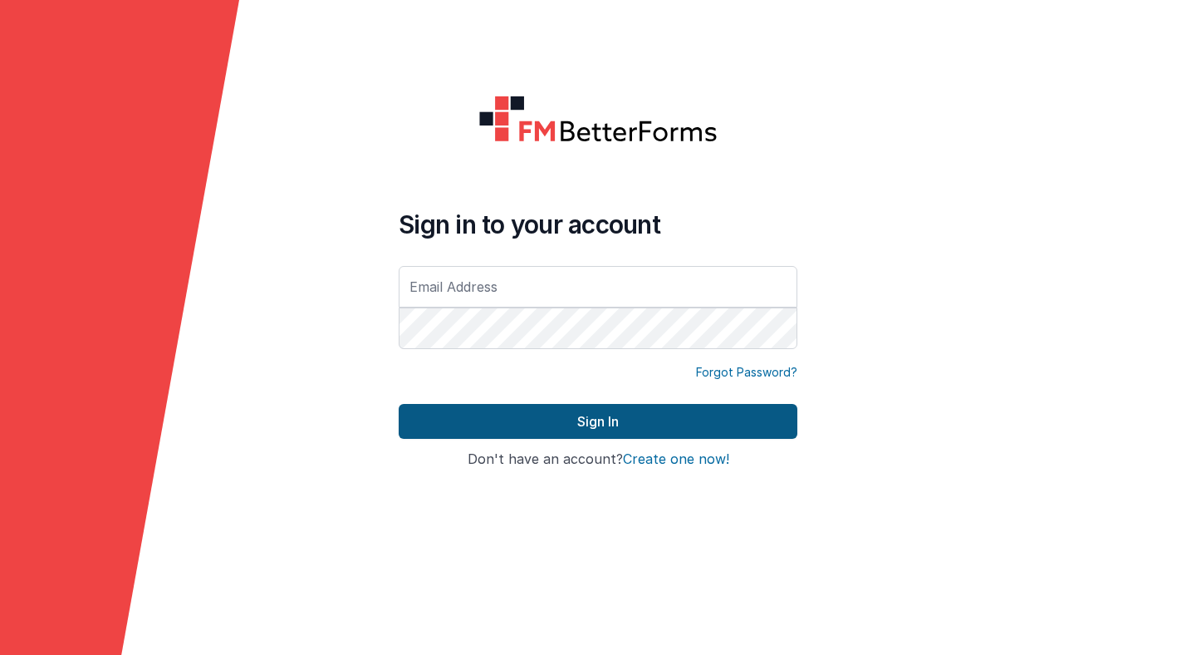
type input "[PERSON_NAME][EMAIL_ADDRESS][PERSON_NAME][DOMAIN_NAME]"
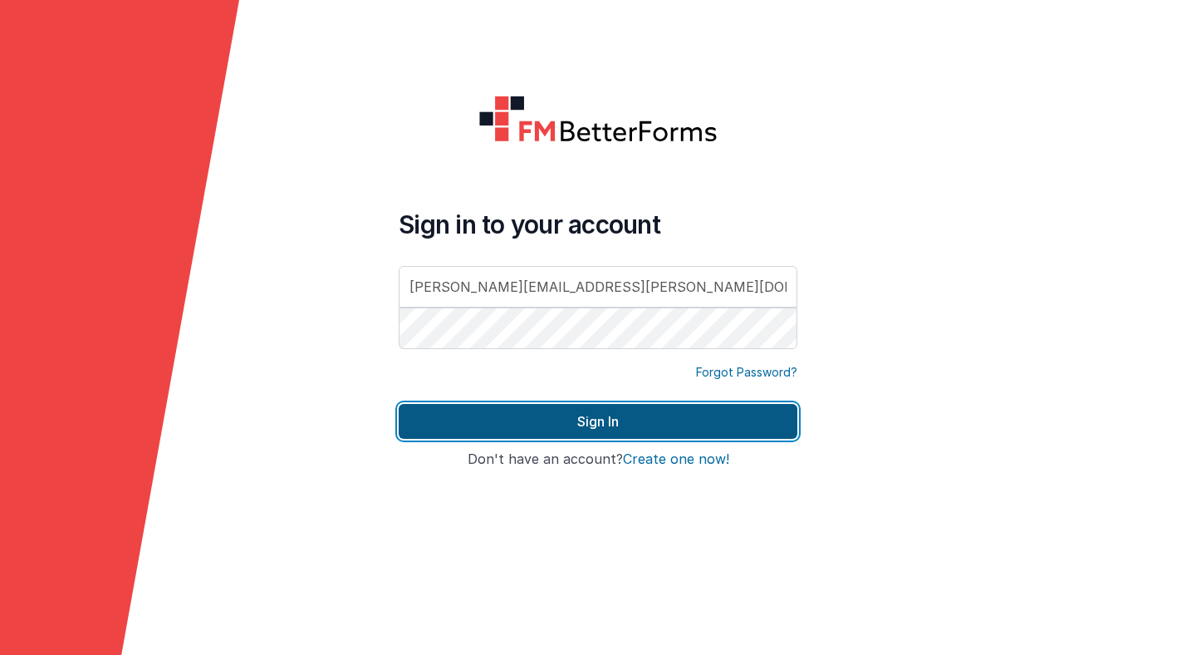
click at [543, 419] on button "Sign In" at bounding box center [598, 421] width 399 height 35
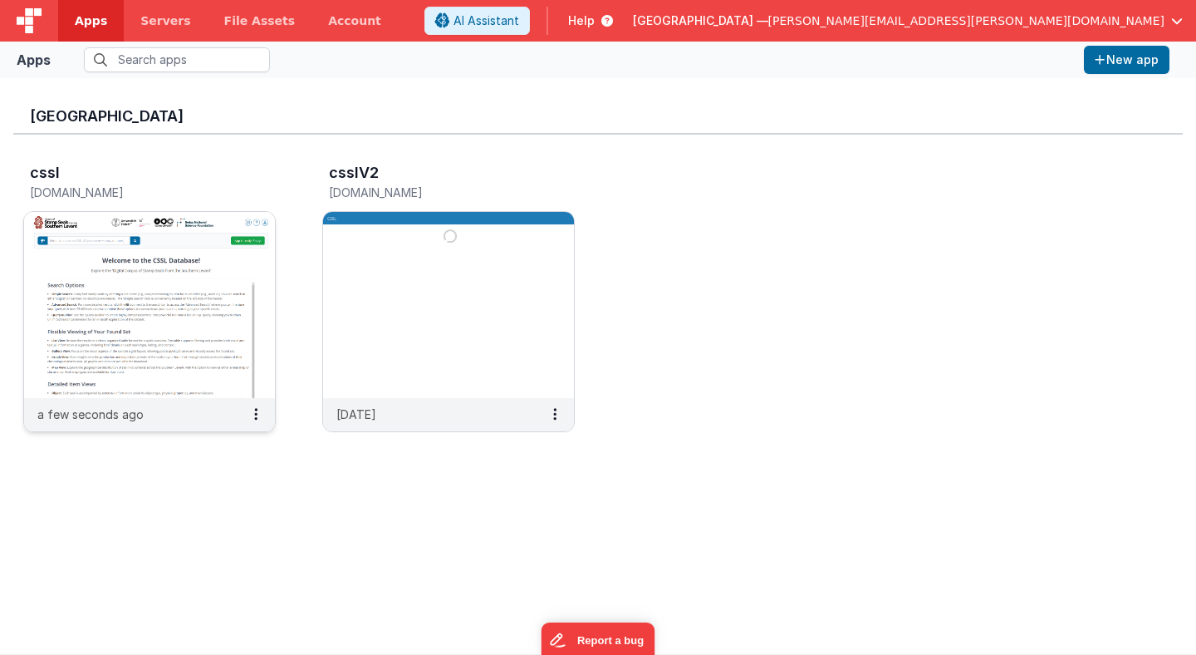
click at [223, 264] on img at bounding box center [149, 305] width 251 height 186
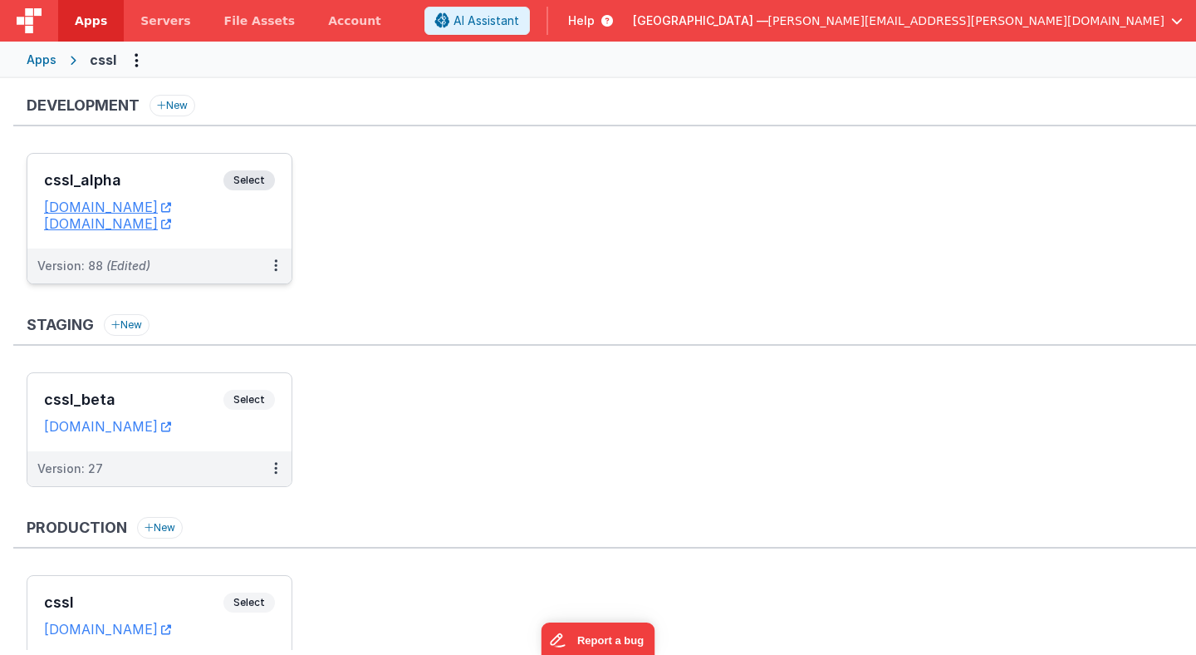
click at [254, 184] on span "Select" at bounding box center [250, 180] width 52 height 20
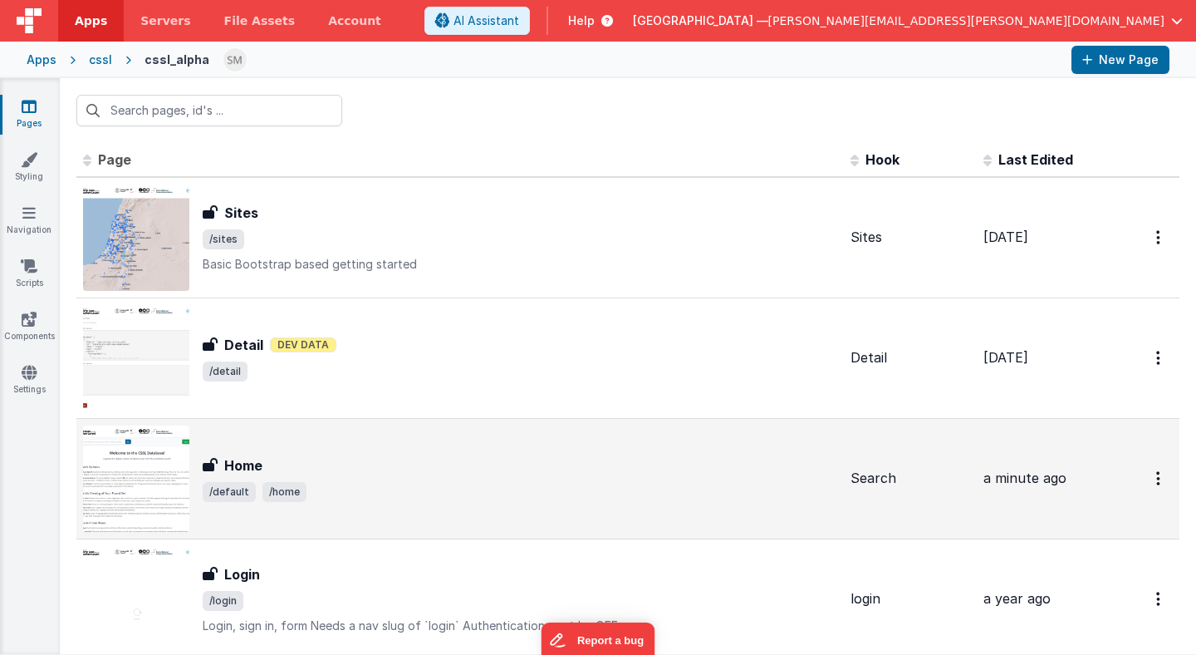
click at [283, 466] on div "Home" at bounding box center [520, 465] width 635 height 20
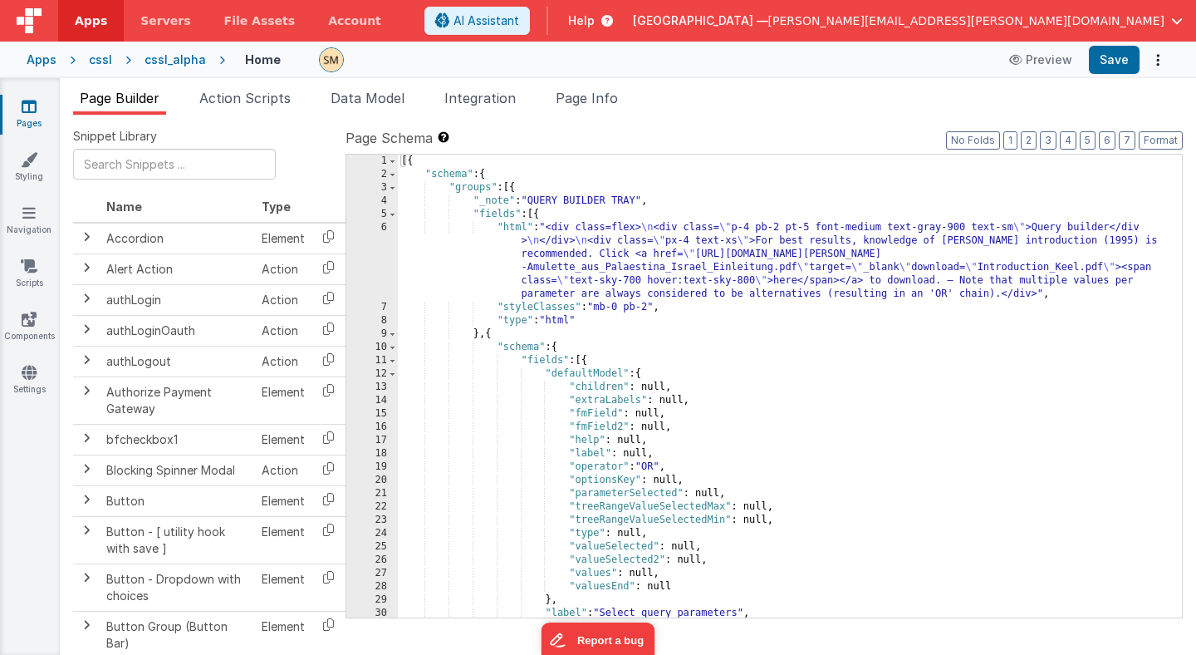
click at [543, 351] on div "[{ "schema" : { "groups" : [{ "_note" : "QUERY BUILDER TRAY" , "fields" : [{ "h…" at bounding box center [790, 399] width 784 height 489
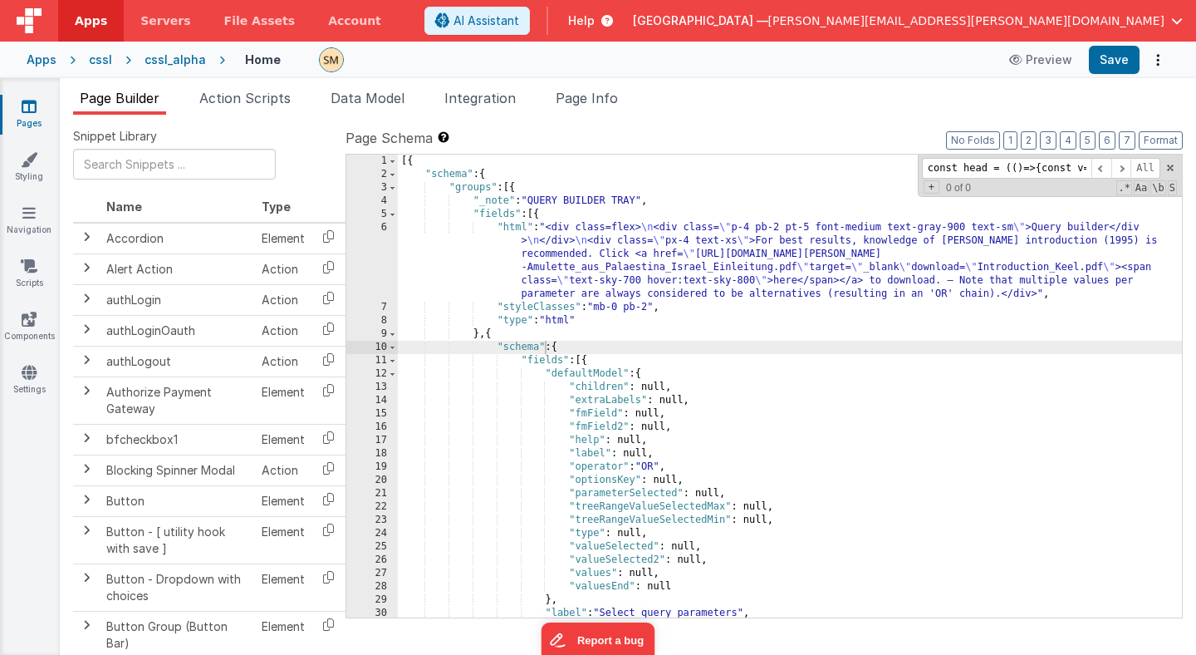
scroll to position [0, 852]
type input "const head = (()=>{const v=getValuesByKeyAndId('objectClassesKey',model.searchA…"
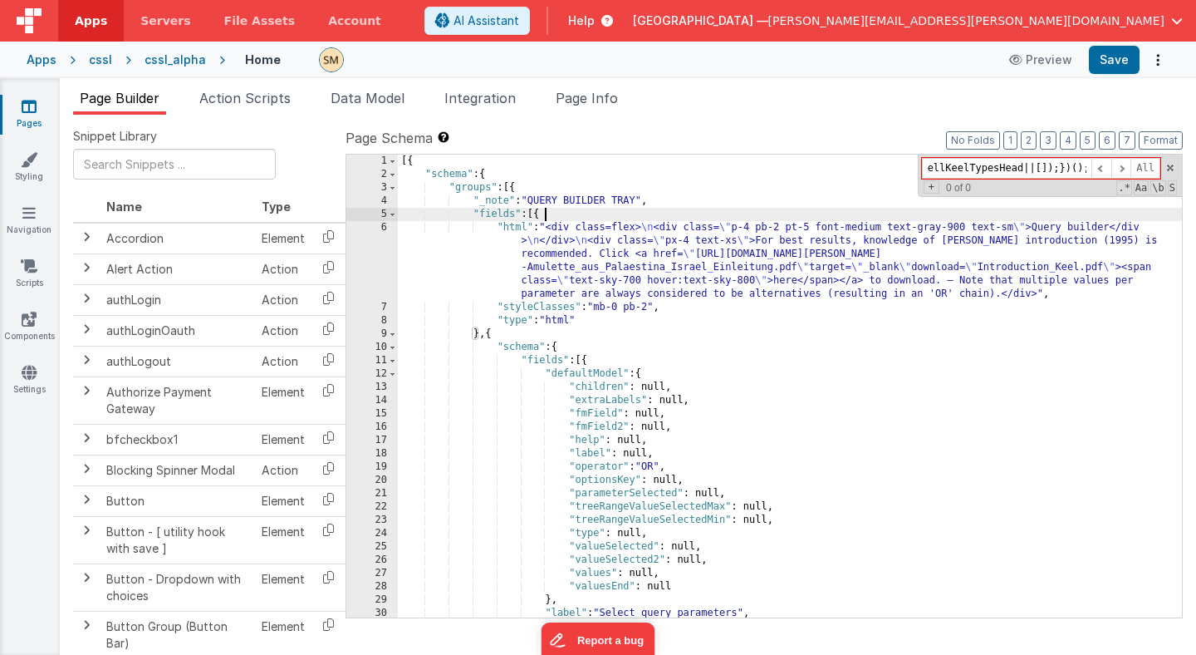
scroll to position [0, 0]
click at [889, 209] on div "[{ "schema" : { "groups" : [{ "_note" : "QUERY BUILDER TRAY" , "fields" : [{ "h…" at bounding box center [790, 399] width 784 height 489
click at [853, 266] on div "[{ "schema" : { "groups" : [{ "_note" : "QUERY BUILDER TRAY" , "fields" : [{ "h…" at bounding box center [790, 399] width 784 height 489
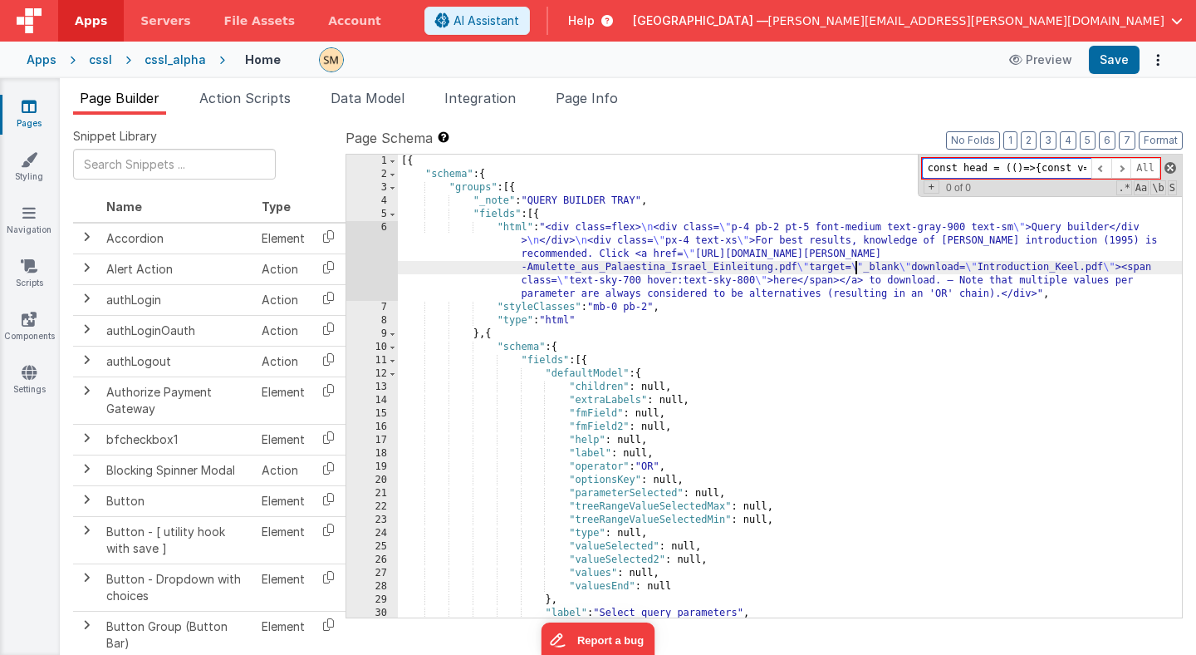
scroll to position [0, 852]
click at [1167, 170] on span at bounding box center [1171, 168] width 12 height 12
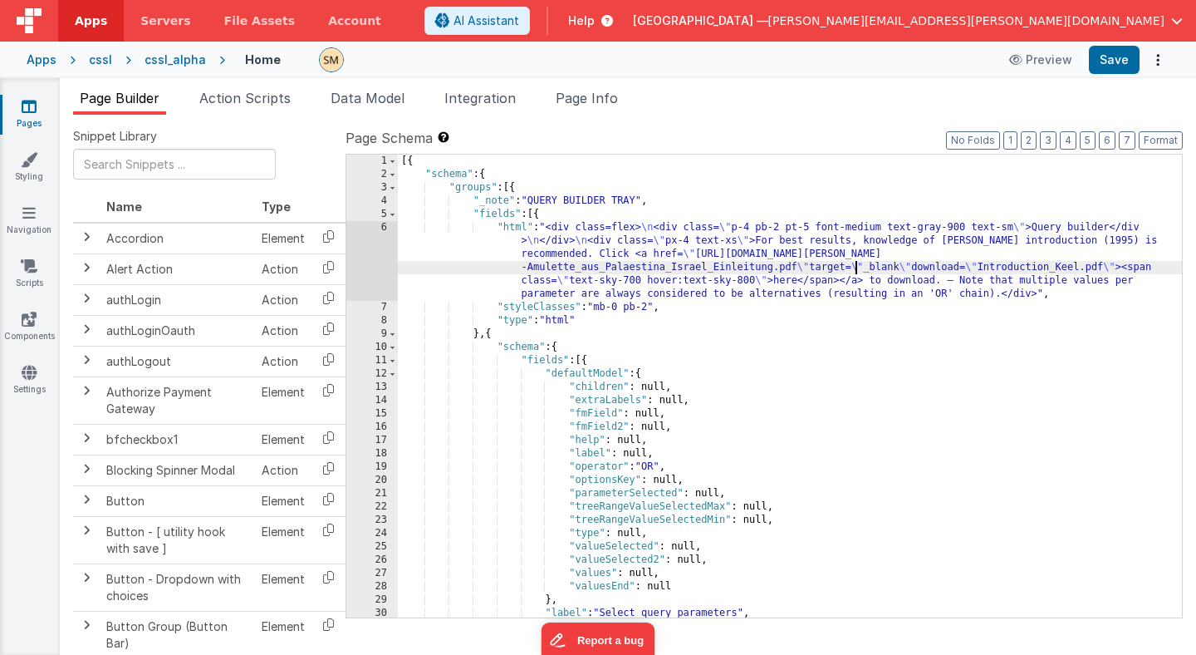
click at [931, 299] on div "[{ "schema" : { "groups" : [{ "_note" : "QUERY BUILDER TRAY" , "fields" : [{ "h…" at bounding box center [790, 399] width 784 height 489
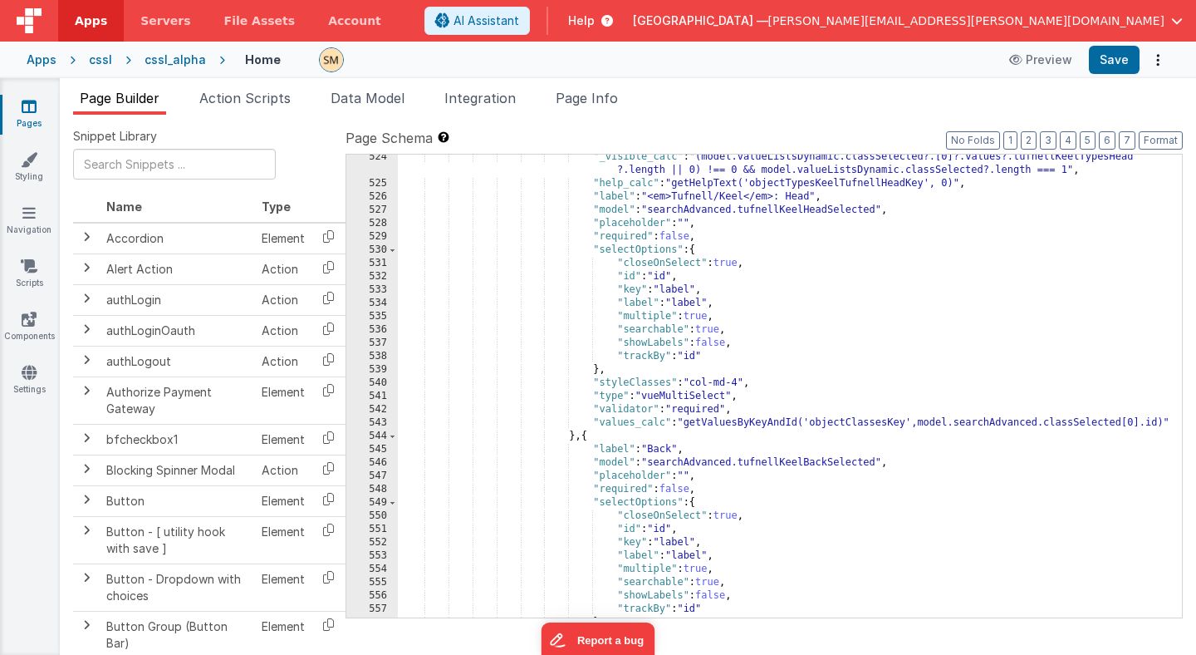
scroll to position [7260, 0]
click at [877, 428] on div ""_visible_calc" : "(model.valueListsDynamic.classSelected?.[0]?.values?.tufnell…" at bounding box center [790, 401] width 784 height 503
click at [591, 248] on div ""_visible_calc" : "(model.valueListsDynamic.classSelected?.[0]?.values?.tufnell…" at bounding box center [790, 401] width 784 height 503
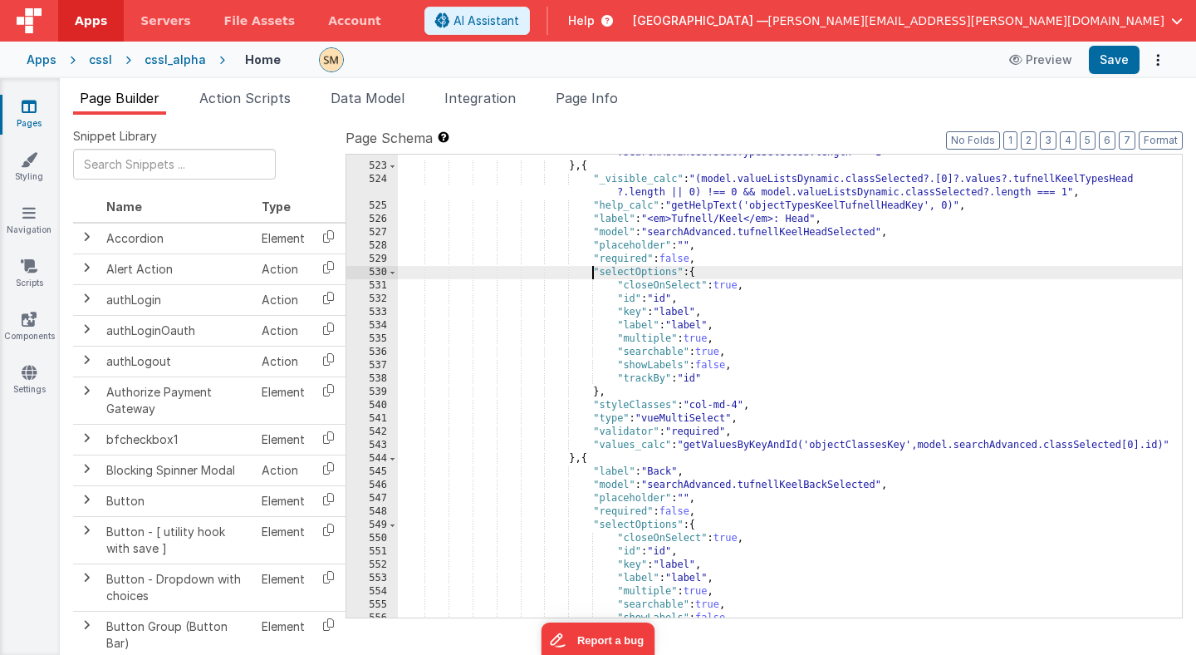
scroll to position [7242, 0]
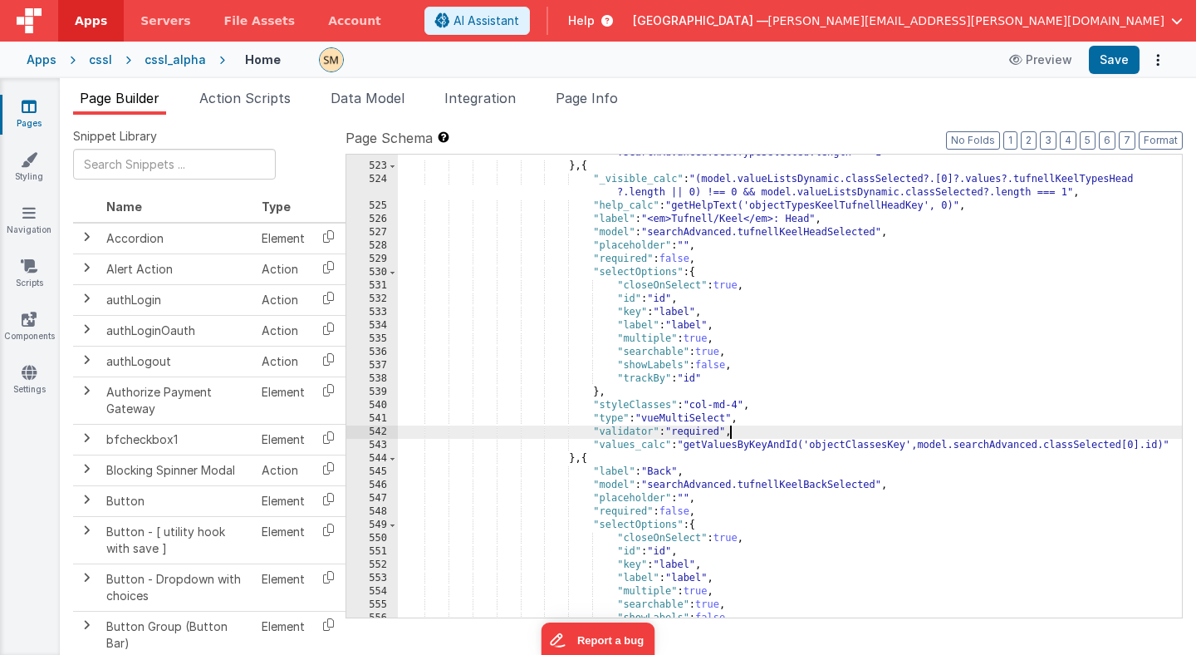
click at [733, 438] on div ""visible_calc" : "model.searchAdvanced.sealTypeSelected[0].values.length !=0 &&…" at bounding box center [790, 384] width 784 height 503
click at [734, 443] on div ""visible_calc" : "model.searchAdvanced.sealTypeSelected[0].values.length !=0 &&…" at bounding box center [790, 384] width 784 height 503
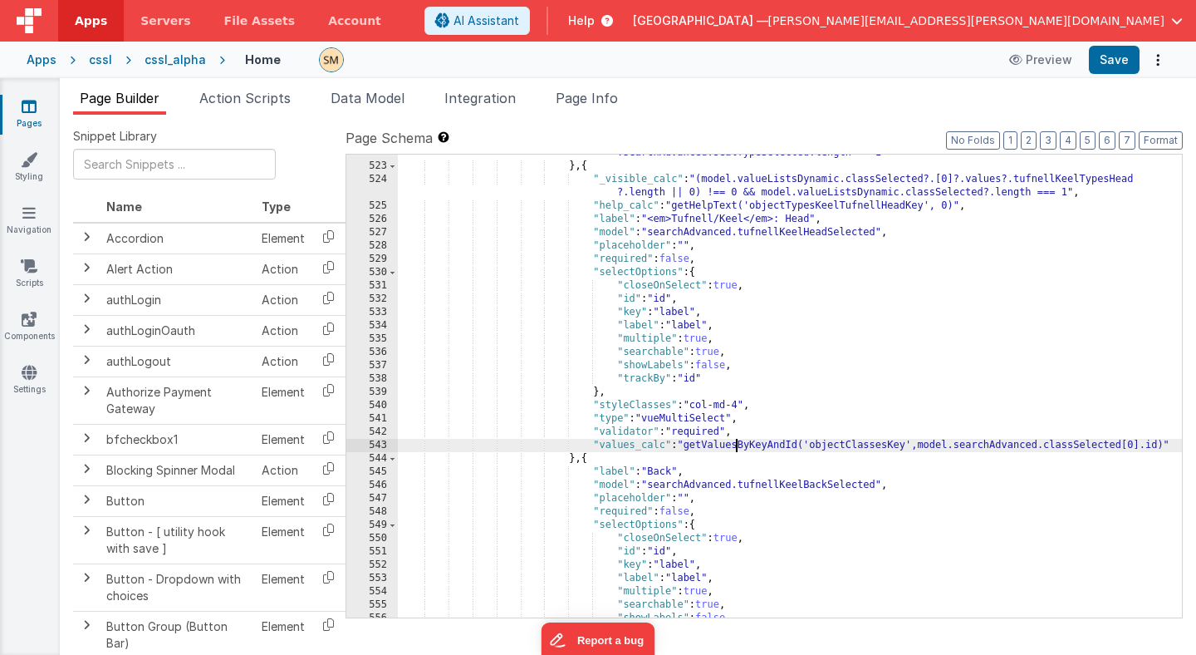
click at [734, 443] on div ""visible_calc" : "model.searchAdvanced.sealTypeSelected[0].values.length !=0 &&…" at bounding box center [790, 384] width 784 height 503
drag, startPoint x: 887, startPoint y: 445, endPoint x: 1132, endPoint y: 450, distance: 244.3
click at [1132, 450] on div ""visible_calc" : "model.searchAdvanced.sealTypeSelected[0].values.length !=0 &&…" at bounding box center [790, 384] width 784 height 503
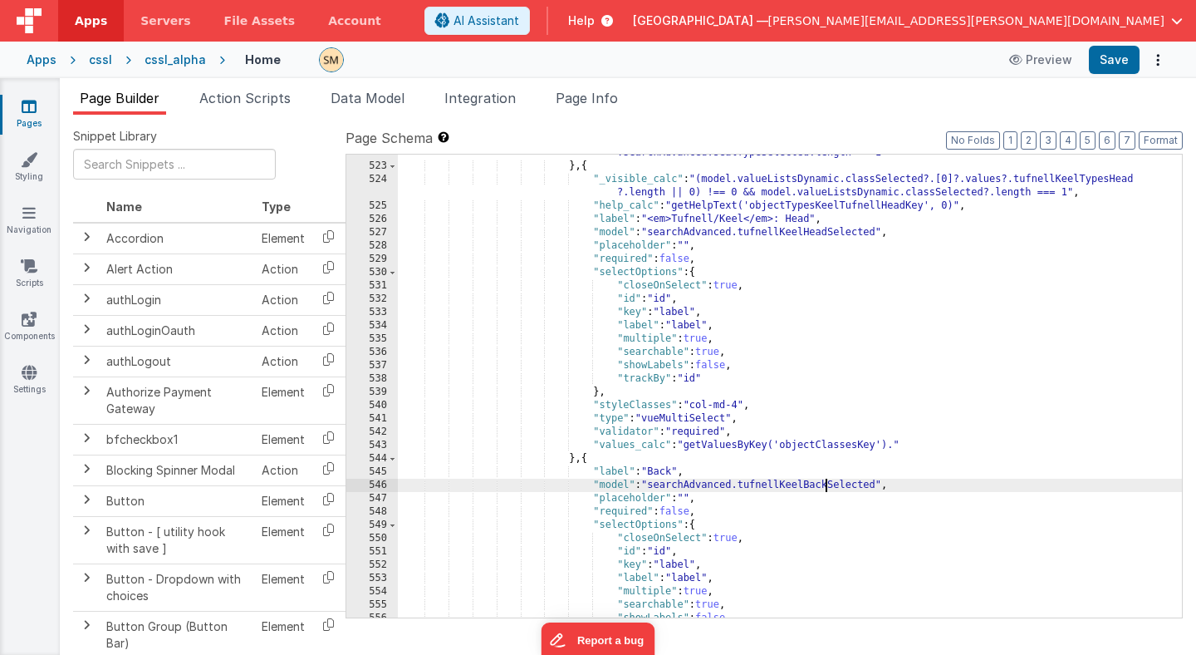
click at [827, 483] on div ""visible_calc" : "model.searchAdvanced.sealTypeSelected[0].values.length !=0 &&…" at bounding box center [790, 384] width 784 height 503
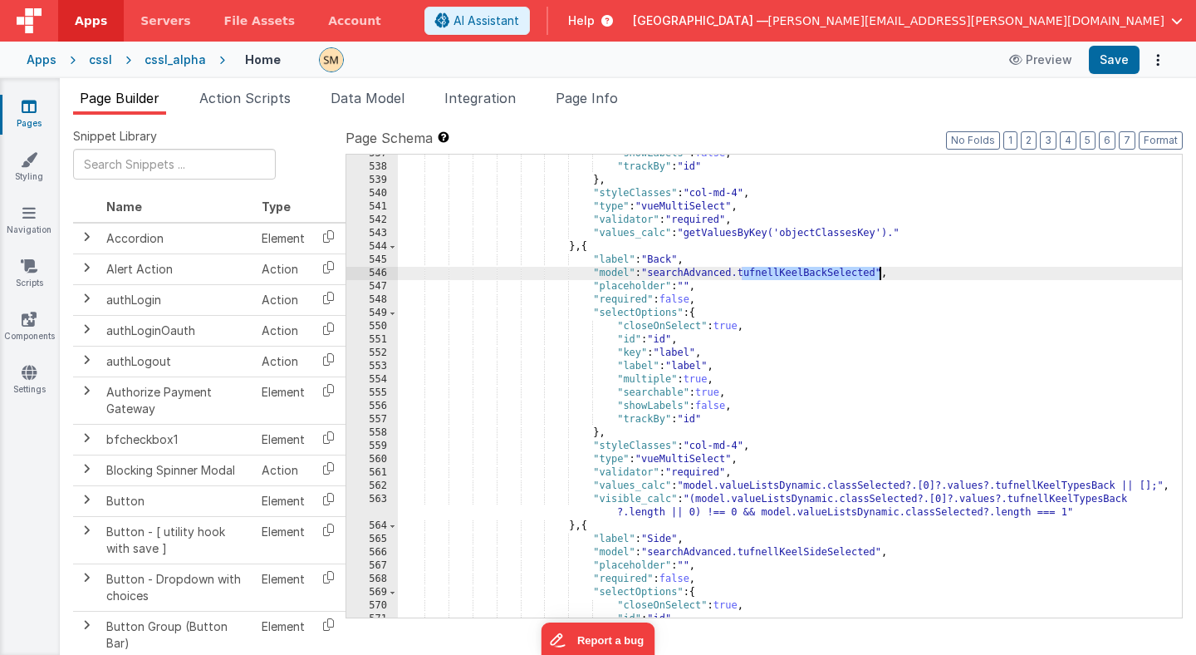
scroll to position [7430, 0]
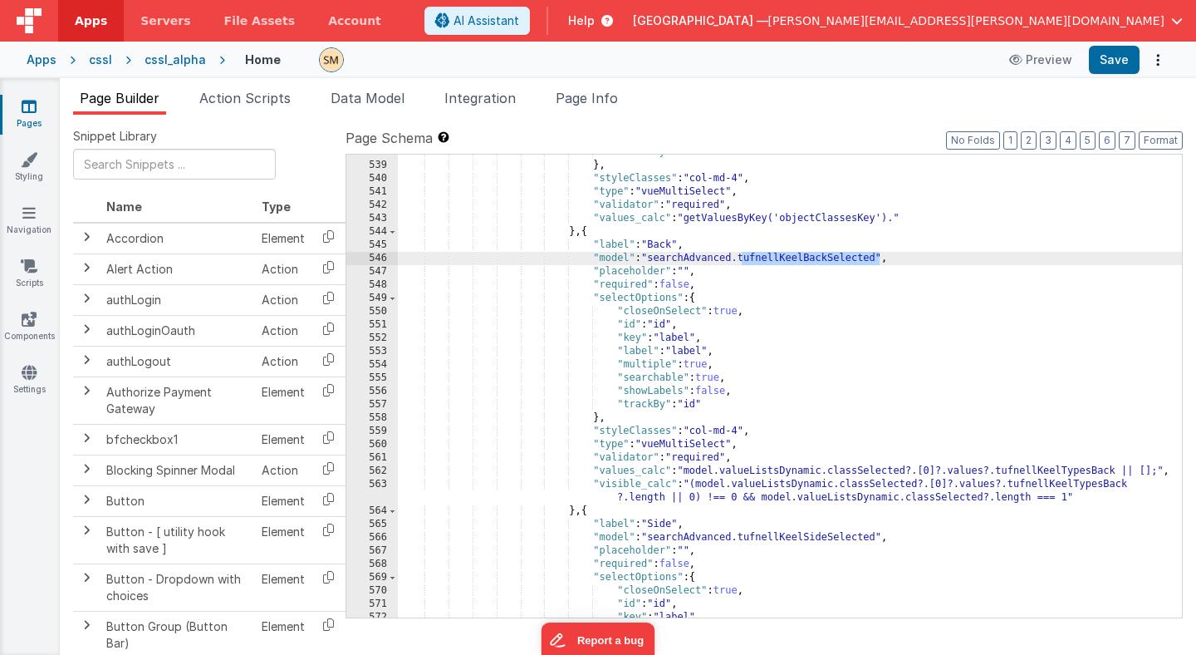
click at [1034, 485] on div ""trackBy" : "id" } , "styleClasses" : "col-md-4" , "type" : "vueMultiSelect" , …" at bounding box center [790, 389] width 784 height 489
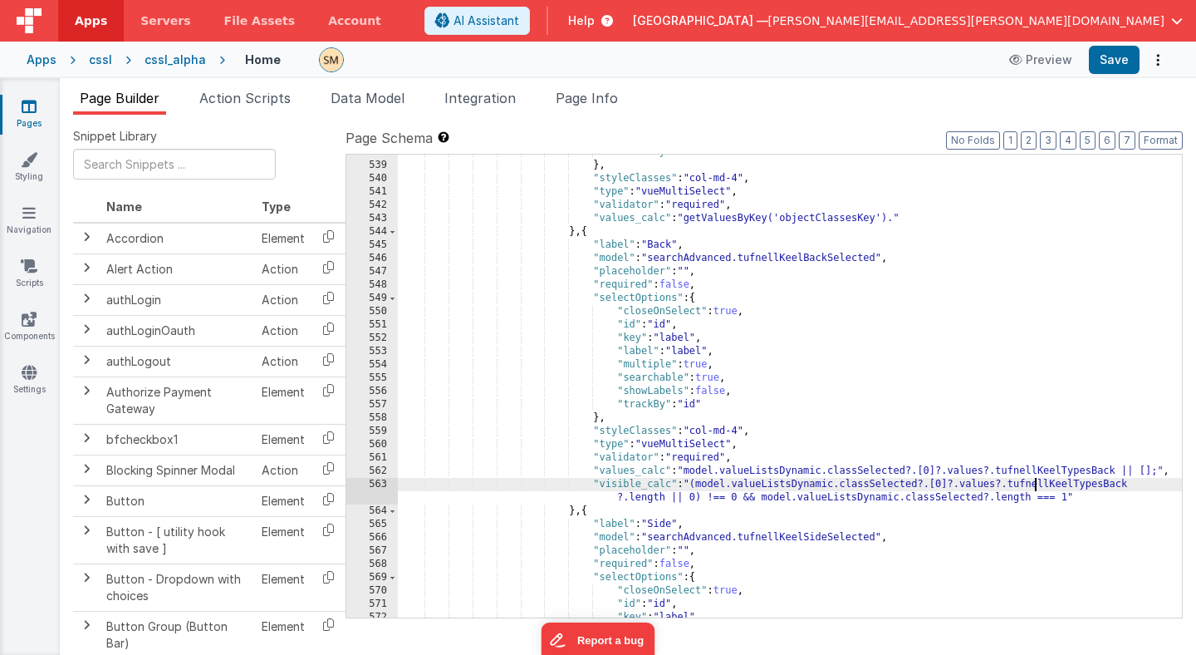
click at [1034, 485] on div ""trackBy" : "id" } , "styleClasses" : "col-md-4" , "type" : "vueMultiSelect" , …" at bounding box center [790, 389] width 784 height 489
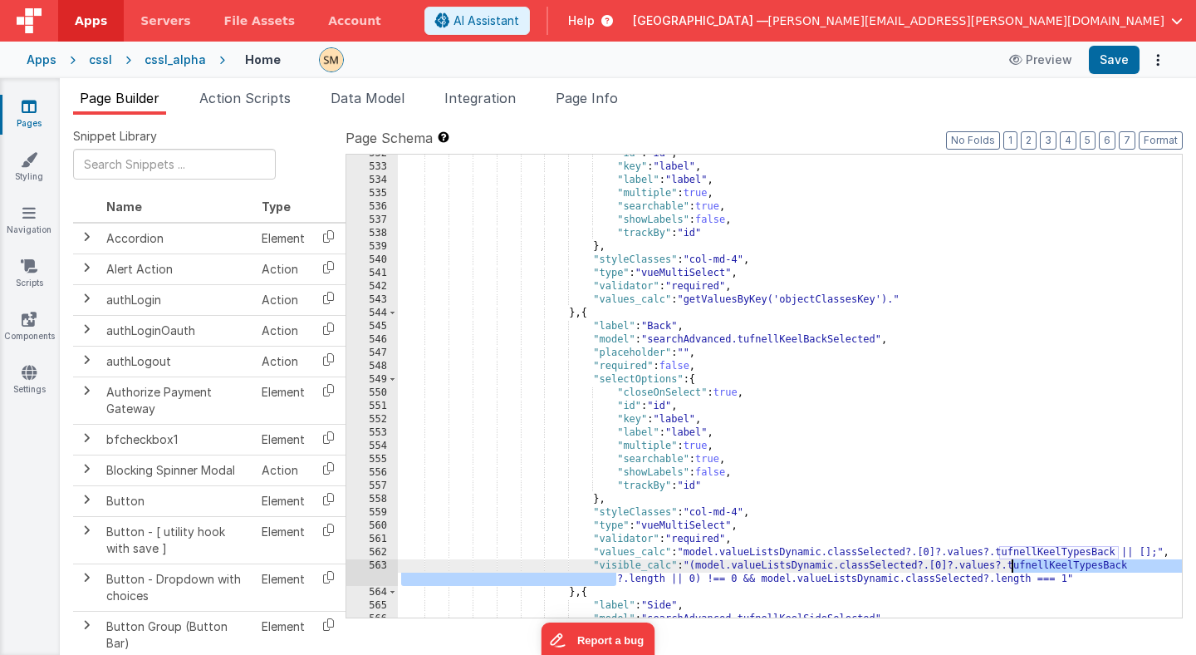
scroll to position [7348, 0]
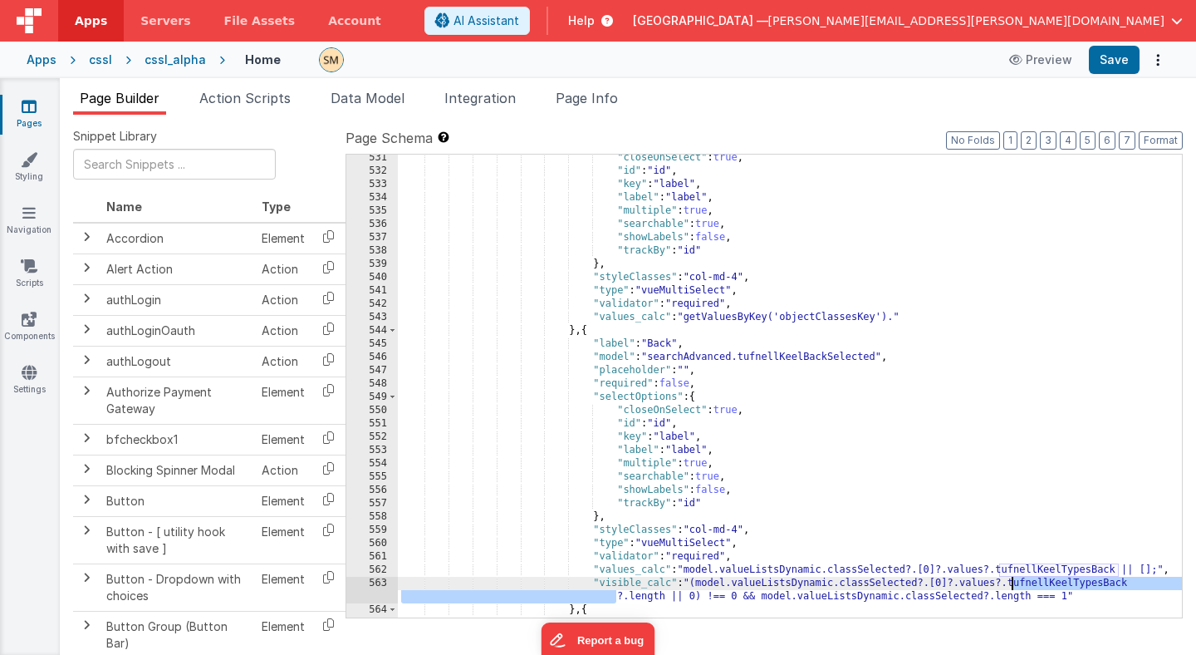
click at [899, 318] on div ""closeOnSelect" : true , "id" : "id" , "key" : "label" , "label" : "label" , "m…" at bounding box center [790, 395] width 784 height 489
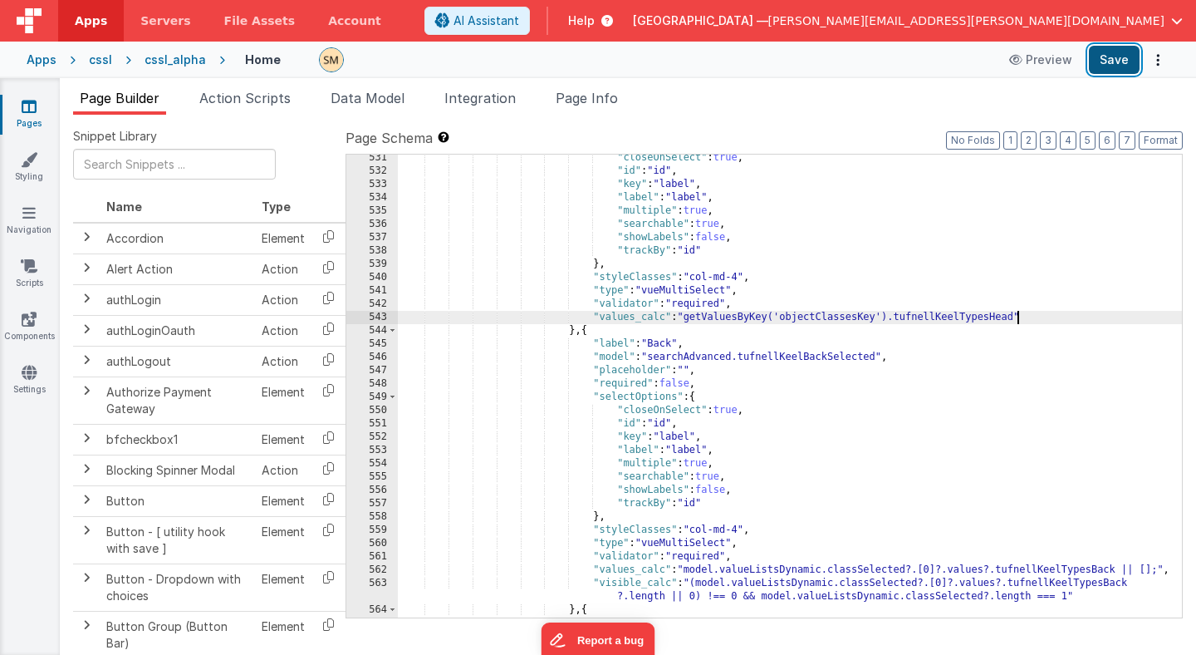
click at [1125, 55] on button "Save" at bounding box center [1114, 60] width 51 height 28
click at [891, 321] on div ""closeOnSelect" : true , "id" : "id" , "key" : "label" , "label" : "label" , "m…" at bounding box center [790, 395] width 784 height 489
click at [838, 320] on div ""closeOnSelect" : true , "id" : "id" , "key" : "label" , "label" : "label" , "m…" at bounding box center [790, 395] width 784 height 489
click at [824, 319] on div ""closeOnSelect" : true , "id" : "id" , "key" : "label" , "label" : "label" , "m…" at bounding box center [790, 395] width 784 height 489
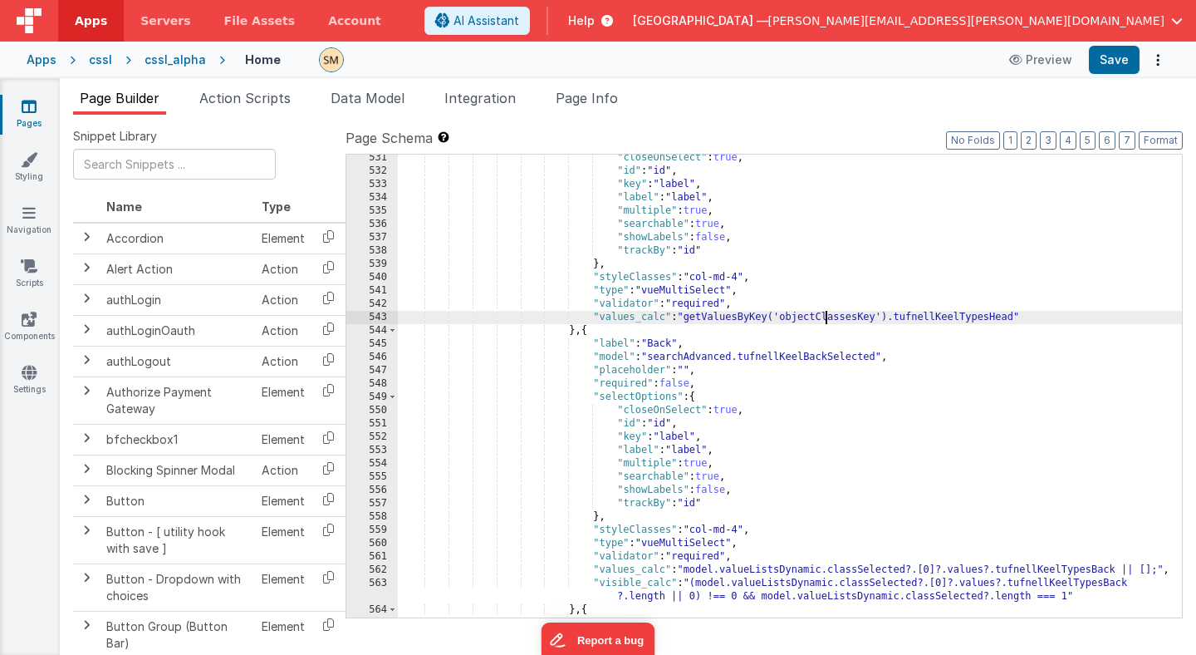
click at [824, 319] on div ""closeOnSelect" : true , "id" : "id" , "key" : "label" , "label" : "label" , "m…" at bounding box center [790, 395] width 784 height 489
click at [930, 315] on div ""closeOnSelect" : true , "id" : "id" , "key" : "label" , "label" : "label" , "m…" at bounding box center [790, 395] width 784 height 489
click at [945, 316] on div ""closeOnSelect" : true , "id" : "id" , "key" : "label" , "label" : "label" , "m…" at bounding box center [790, 395] width 784 height 489
click at [1122, 62] on button "Save" at bounding box center [1114, 60] width 51 height 28
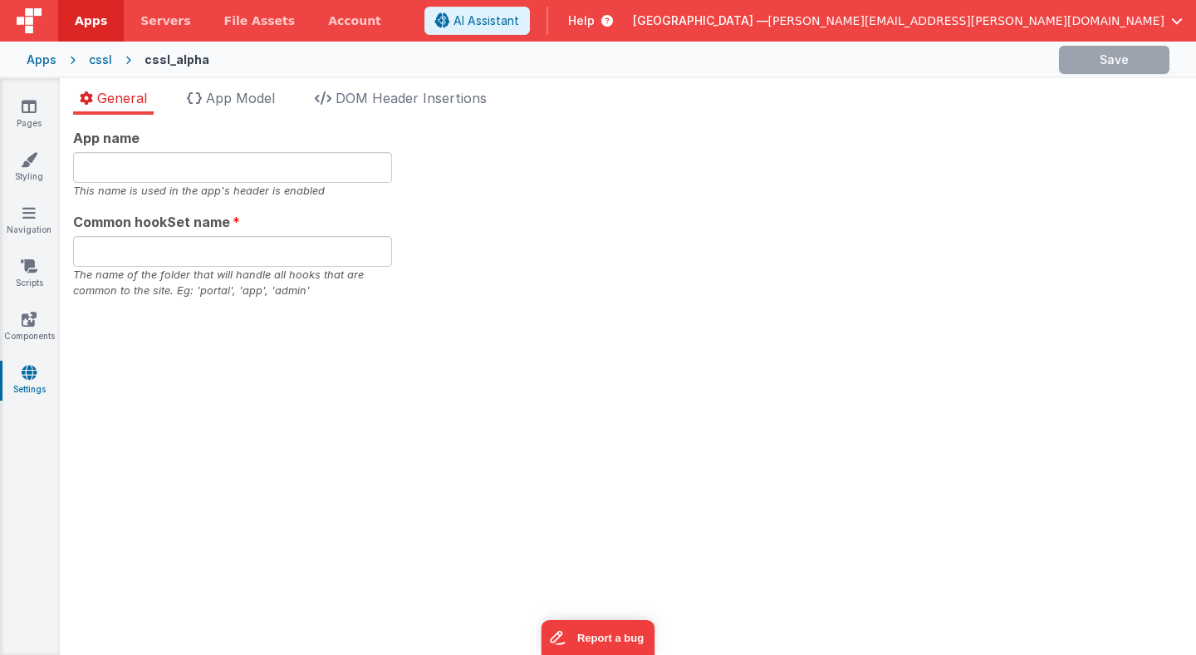
type input "CSSL"
type input "commoncssl"
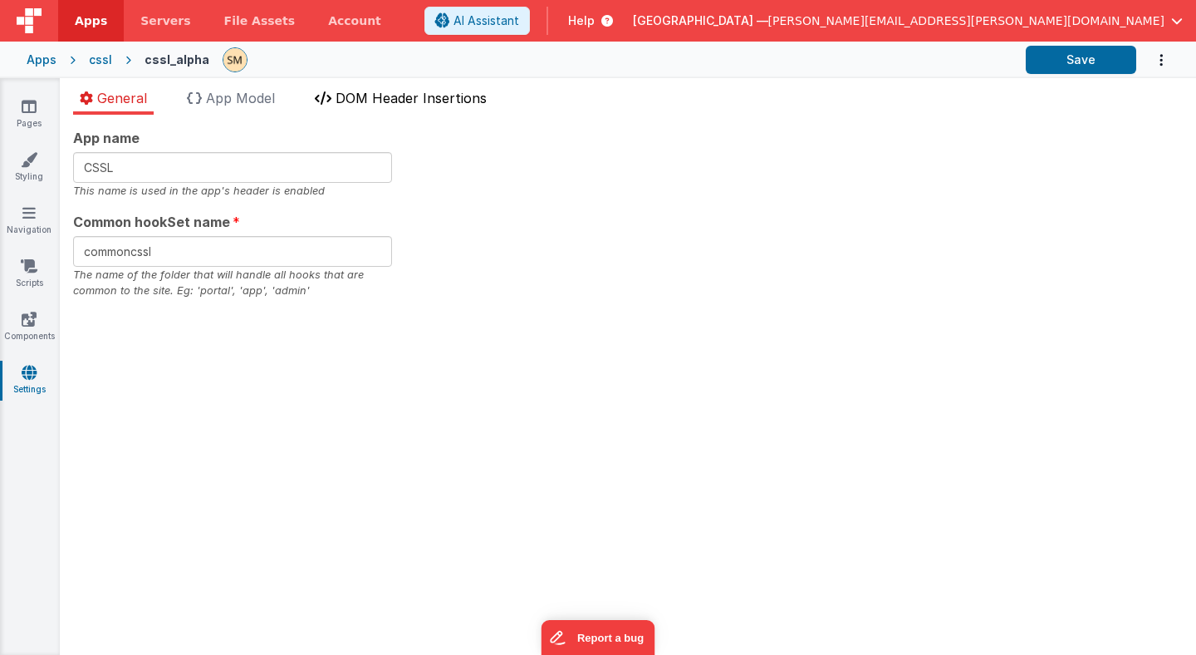
click at [372, 98] on span "DOM Header Insertions" at bounding box center [411, 98] width 151 height 17
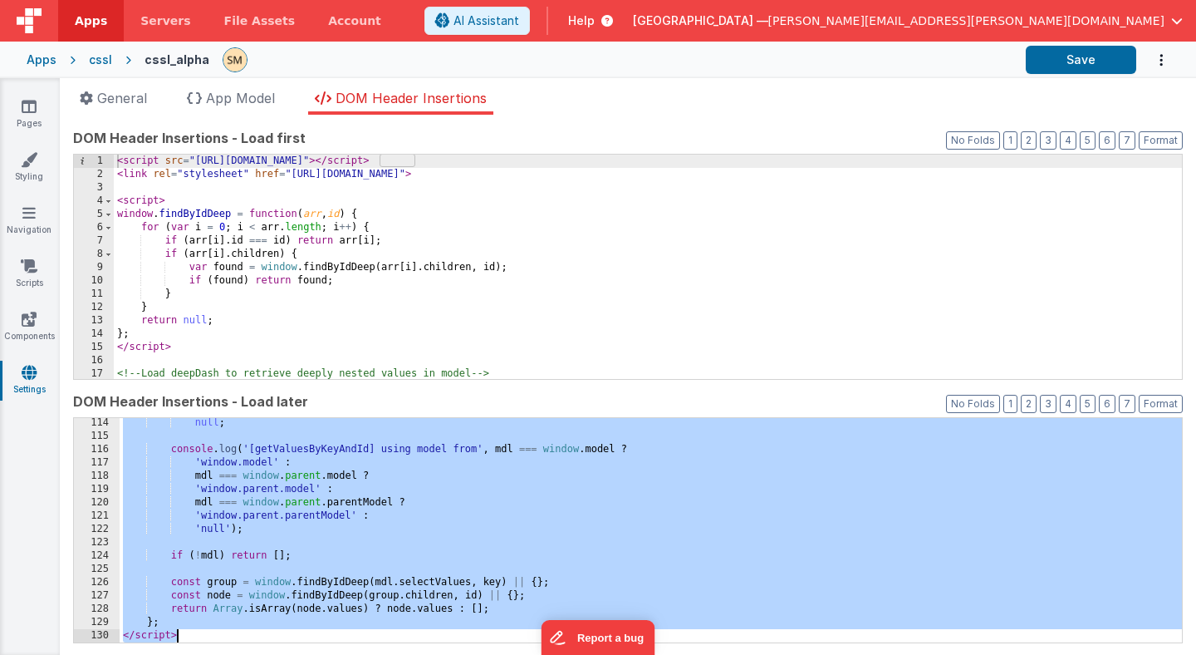
scroll to position [1504, 0]
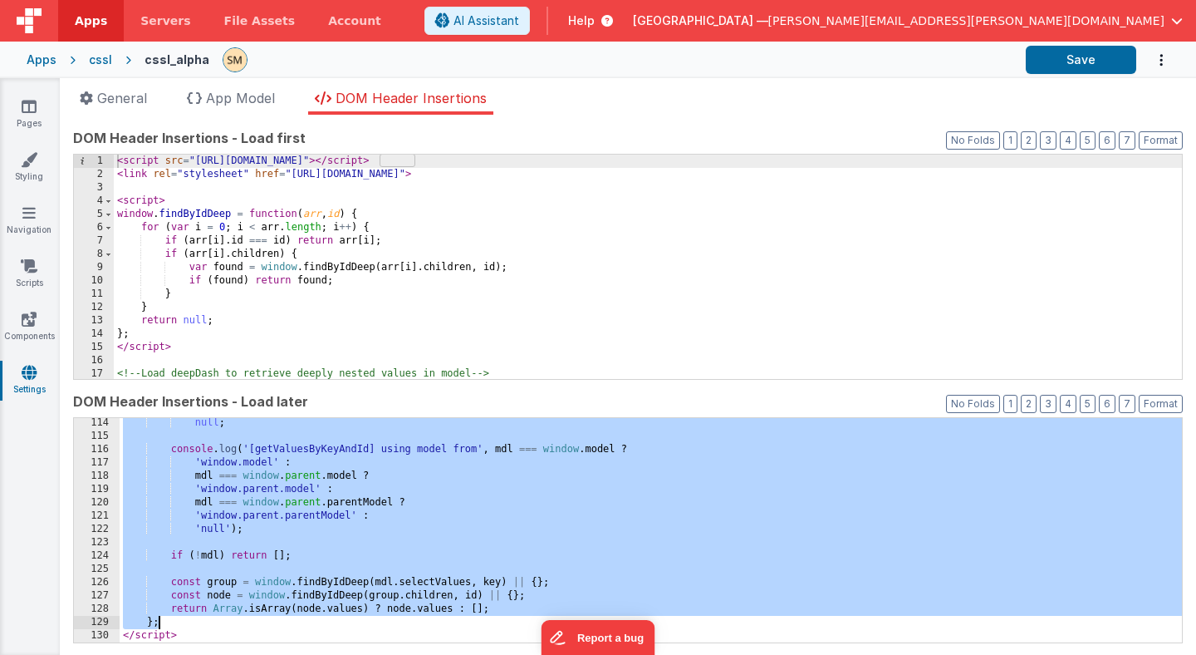
drag, startPoint x: 122, startPoint y: 467, endPoint x: 217, endPoint y: 620, distance: 179.8
click at [217, 620] on div "null ; console . log ( '[getValuesByKeyAndId] using model from' , mdl === windo…" at bounding box center [651, 541] width 1063 height 251
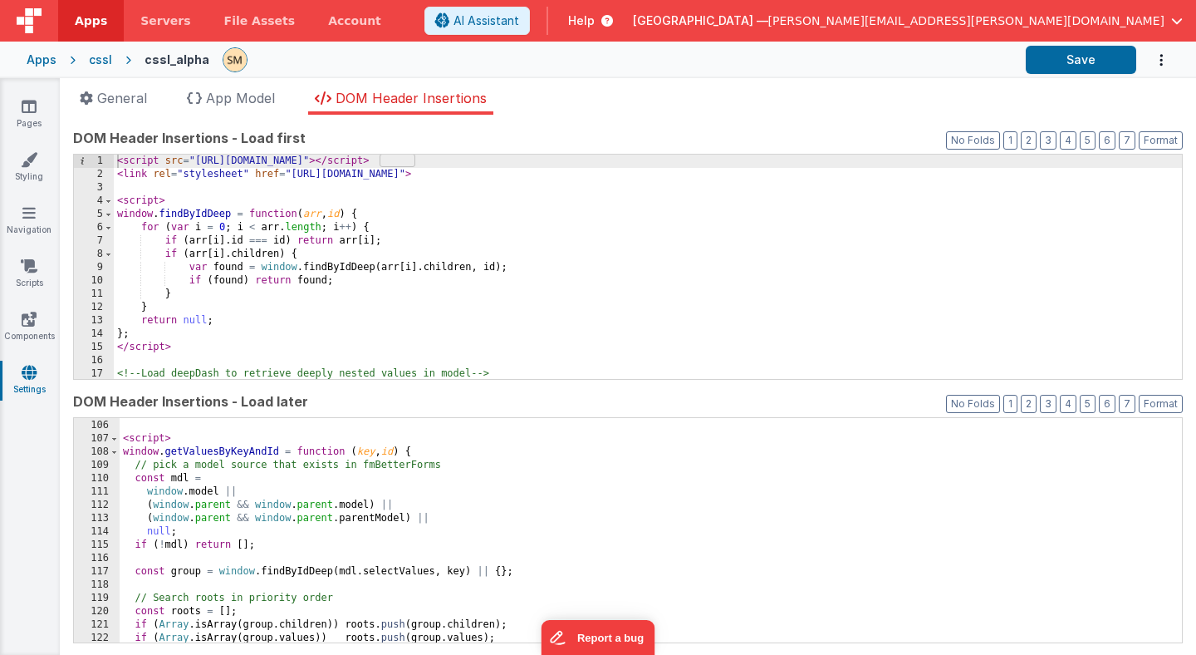
scroll to position [1370, 0]
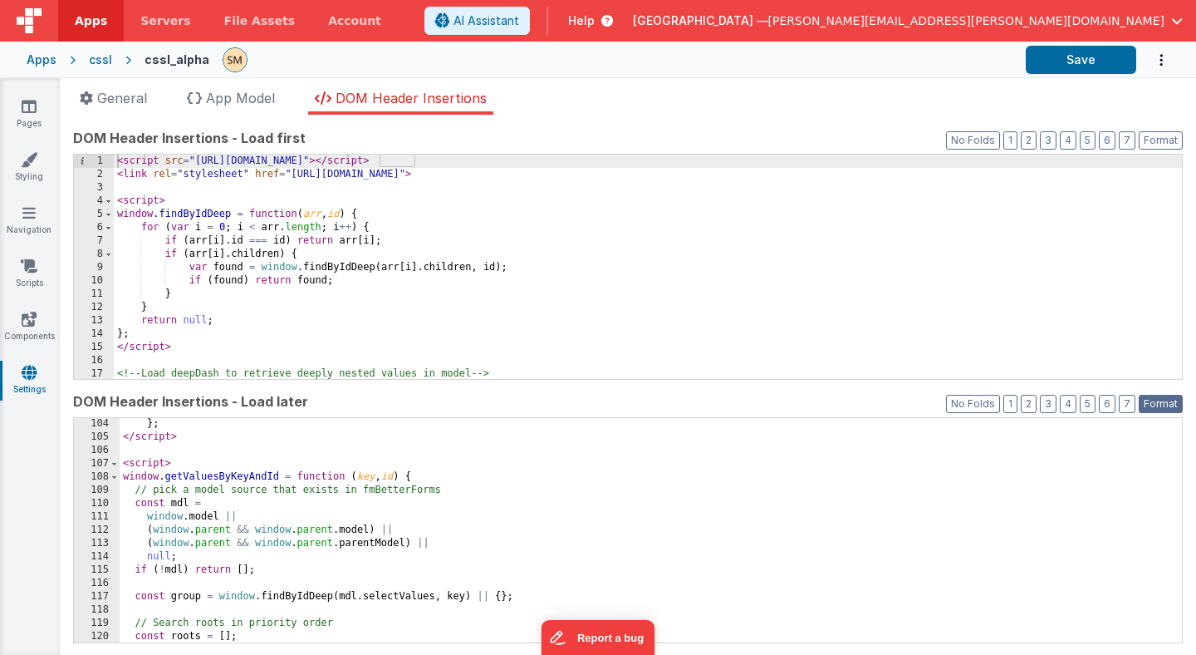
click at [1171, 405] on button "Format" at bounding box center [1161, 404] width 44 height 18
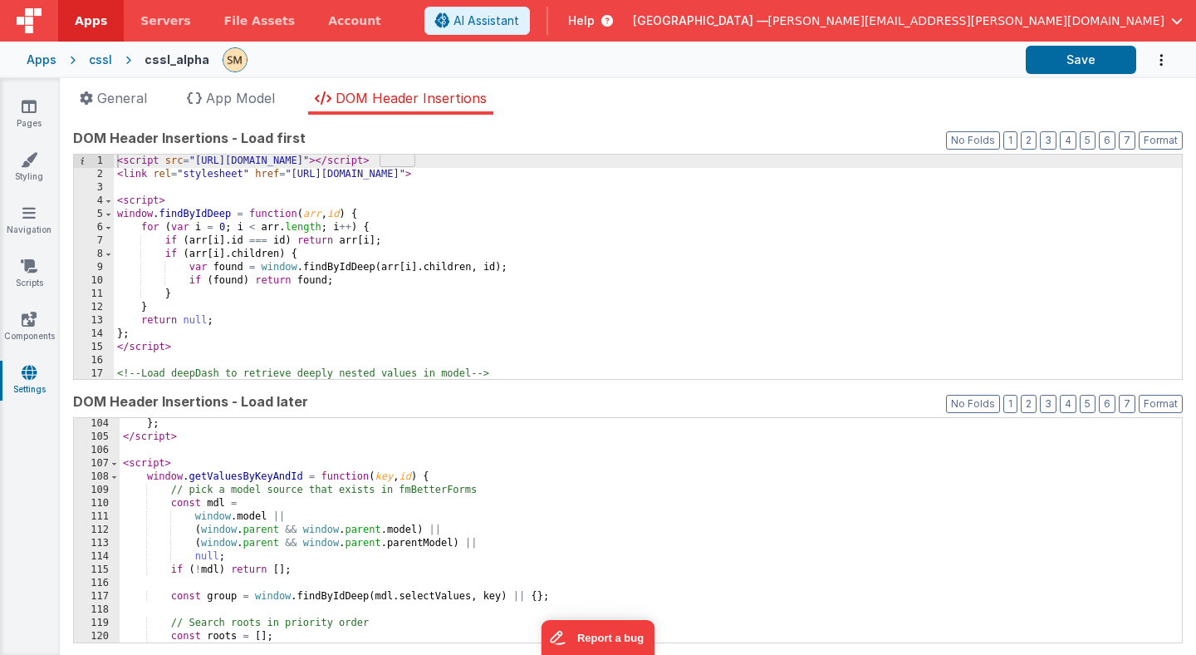
click at [231, 552] on div "} ; </ script > < script > window . getValuesByKeyAndId = function ( key , id )…" at bounding box center [651, 542] width 1063 height 251
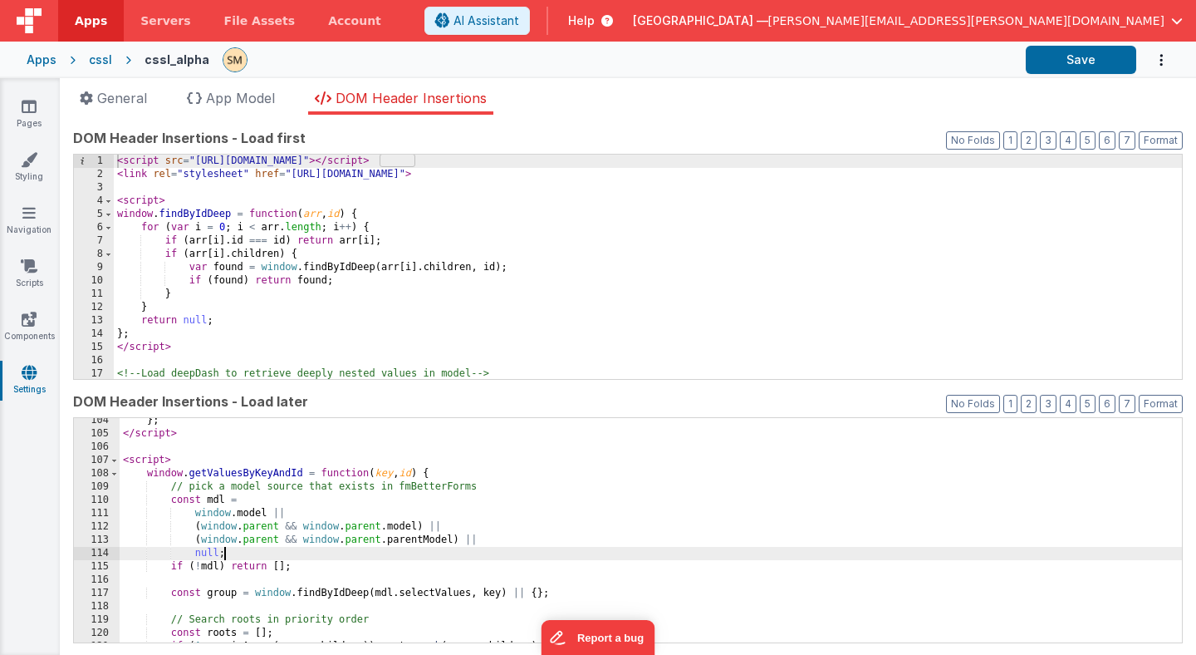
scroll to position [1384, 0]
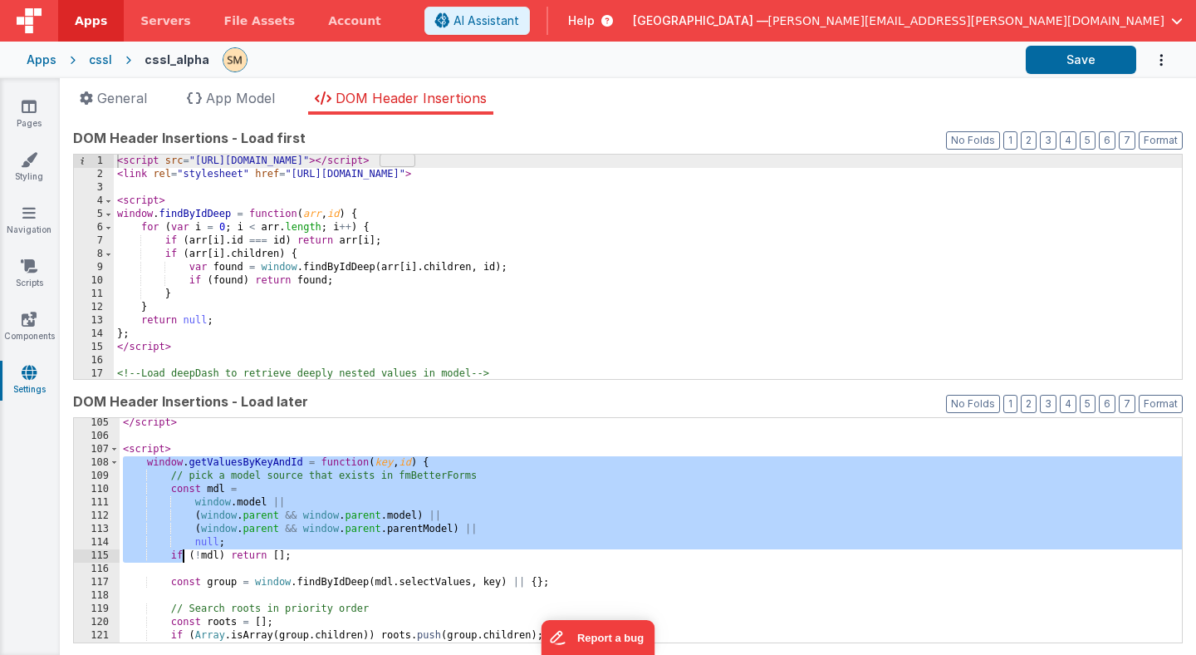
drag, startPoint x: 122, startPoint y: 462, endPoint x: 195, endPoint y: 592, distance: 148.8
click at [195, 591] on div "</ script > < script > window . getValuesByKeyAndId = function ( key , id ) { /…" at bounding box center [651, 541] width 1063 height 251
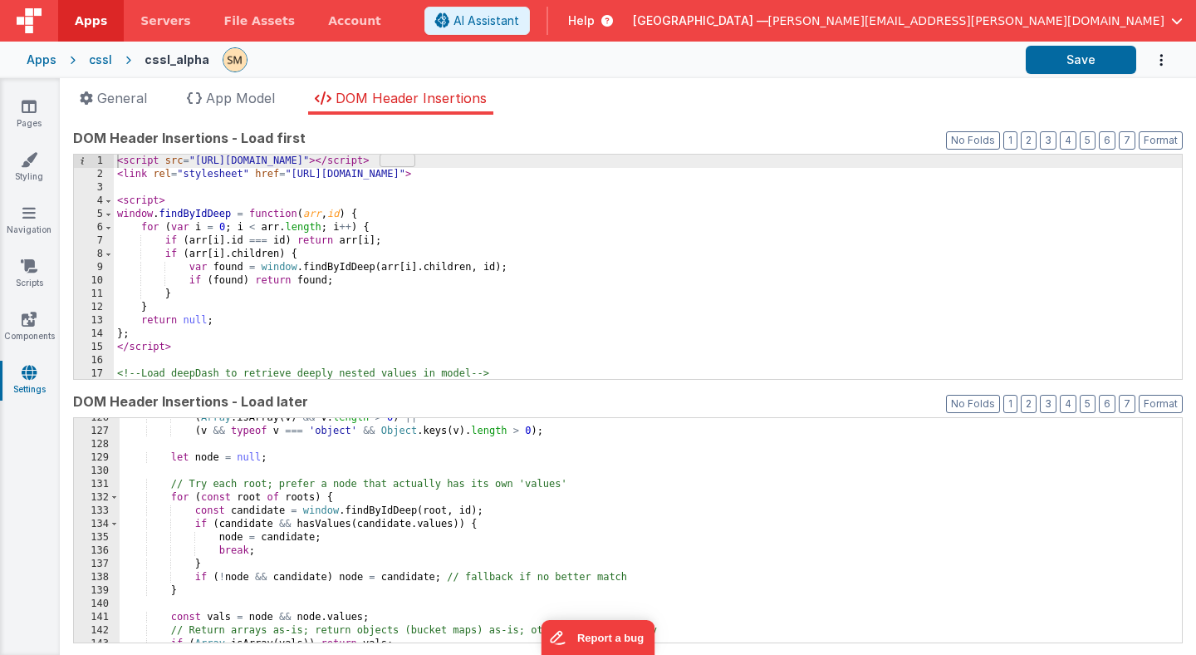
scroll to position [1730, 0]
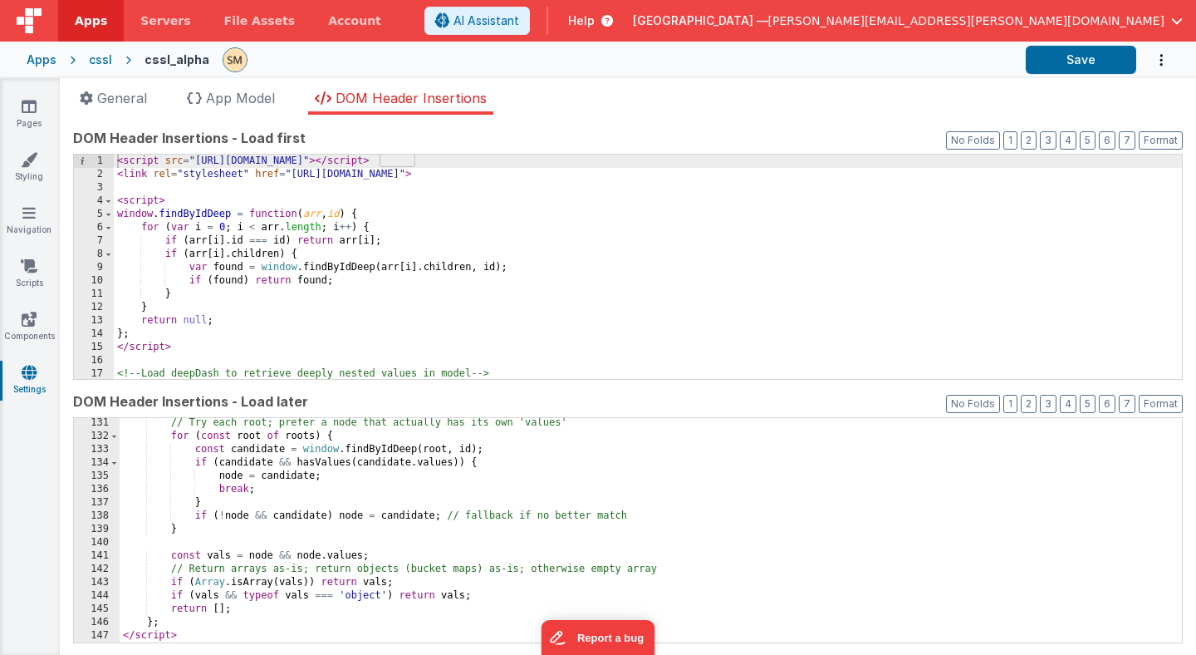
click at [169, 616] on div "// Try each root; prefer a node that actually has its own 'values' for ( const …" at bounding box center [651, 541] width 1063 height 251
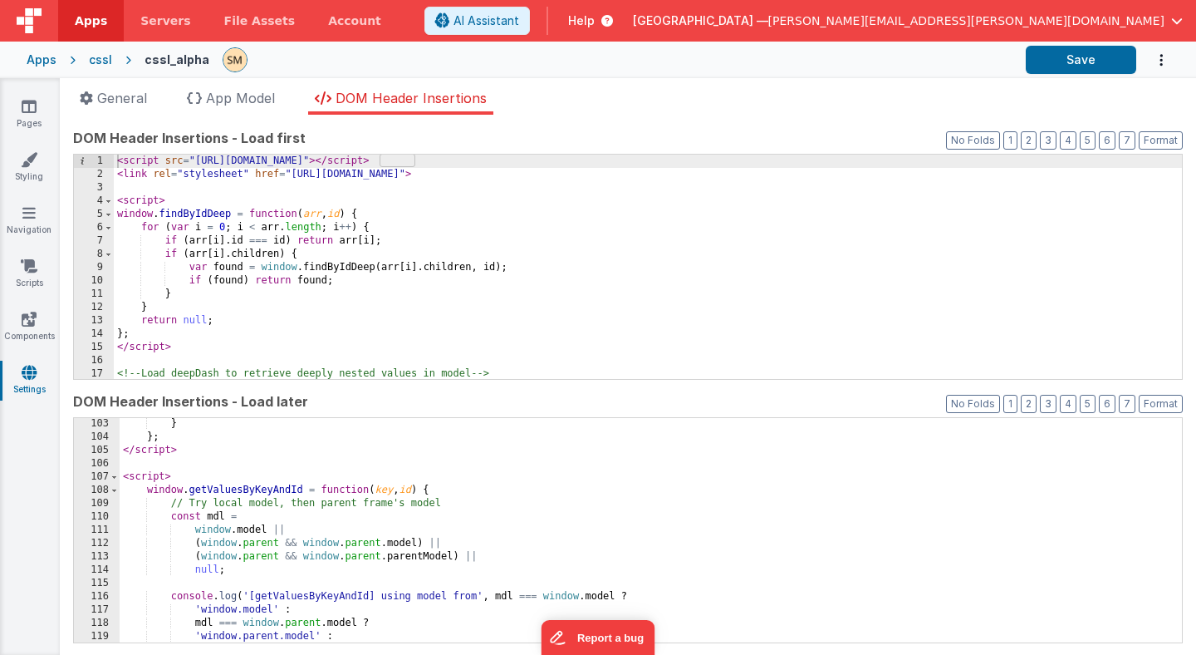
scroll to position [1357, 0]
click at [1077, 59] on button "Save" at bounding box center [1081, 60] width 111 height 28
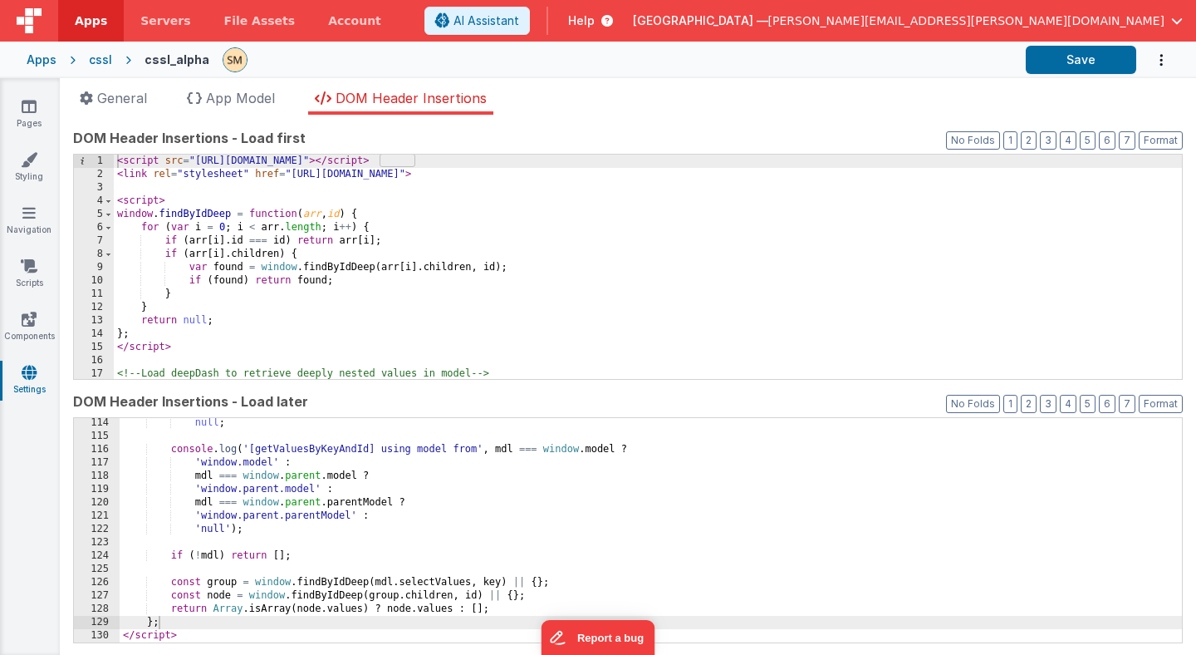
scroll to position [1504, 0]
click at [236, 616] on div "null ; console . log ( '[getValuesByKeyAndId] using model from' , mdl === windo…" at bounding box center [651, 541] width 1063 height 251
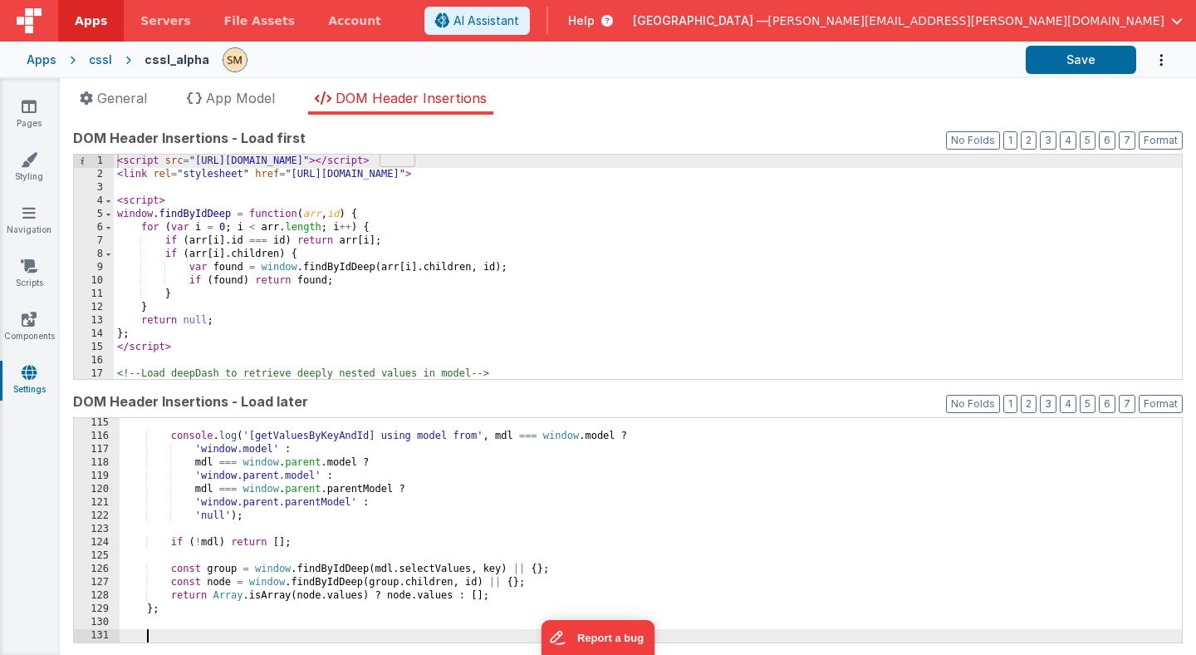
scroll to position [1663, 0]
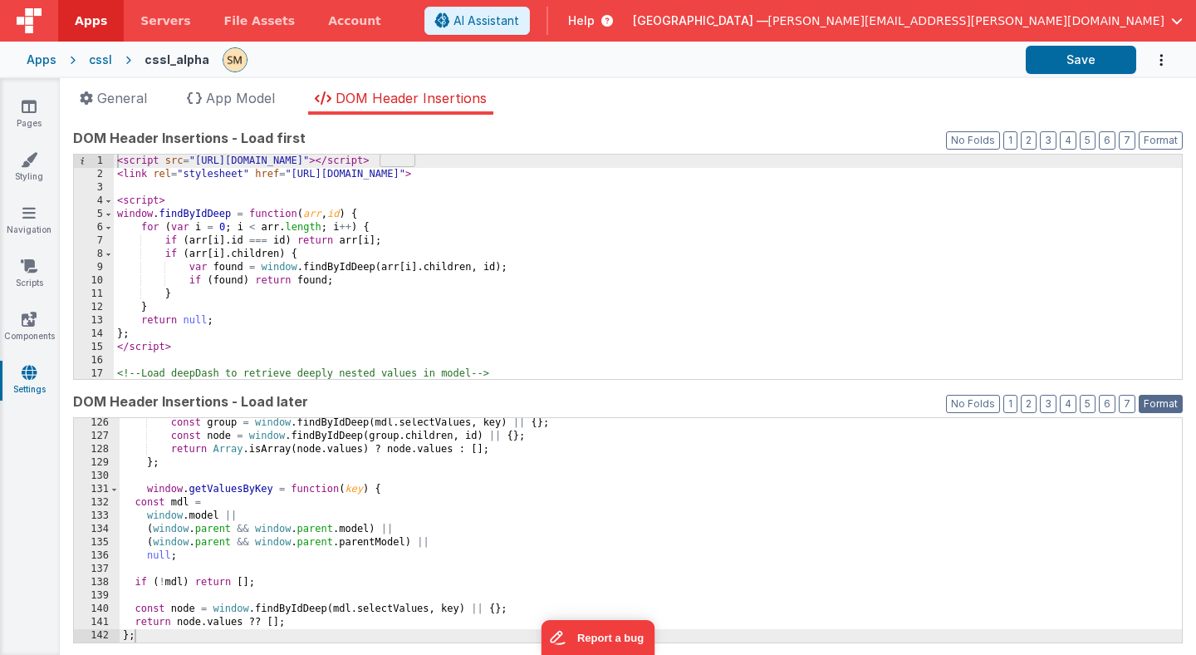
click at [1167, 405] on button "Format" at bounding box center [1161, 404] width 44 height 18
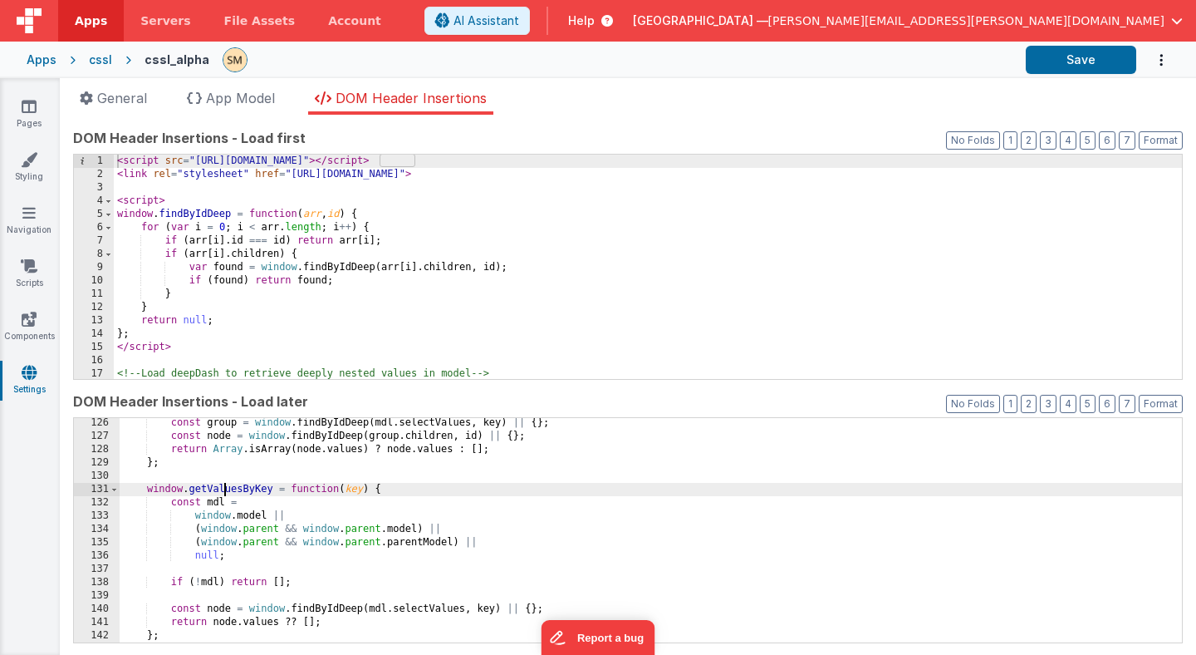
click at [228, 489] on div "const group = window . findByIdDeep ( mdl . selectValues , key ) || { } ; const…" at bounding box center [651, 541] width 1063 height 251
click at [1096, 61] on button "Save" at bounding box center [1081, 60] width 111 height 28
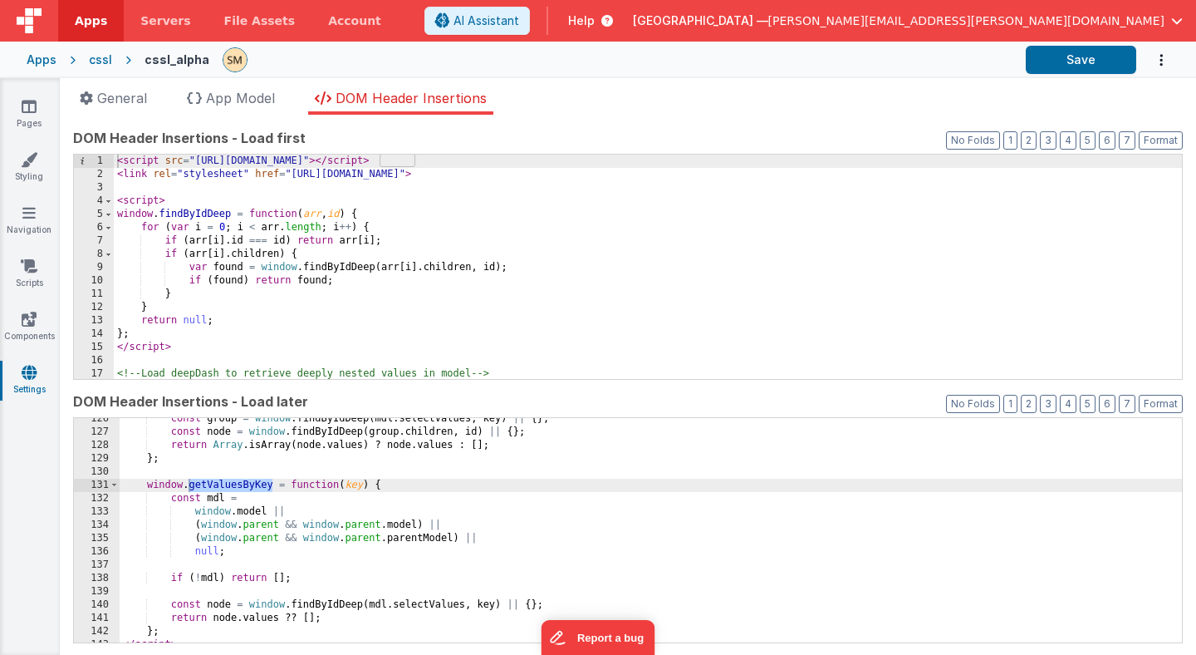
scroll to position [1677, 0]
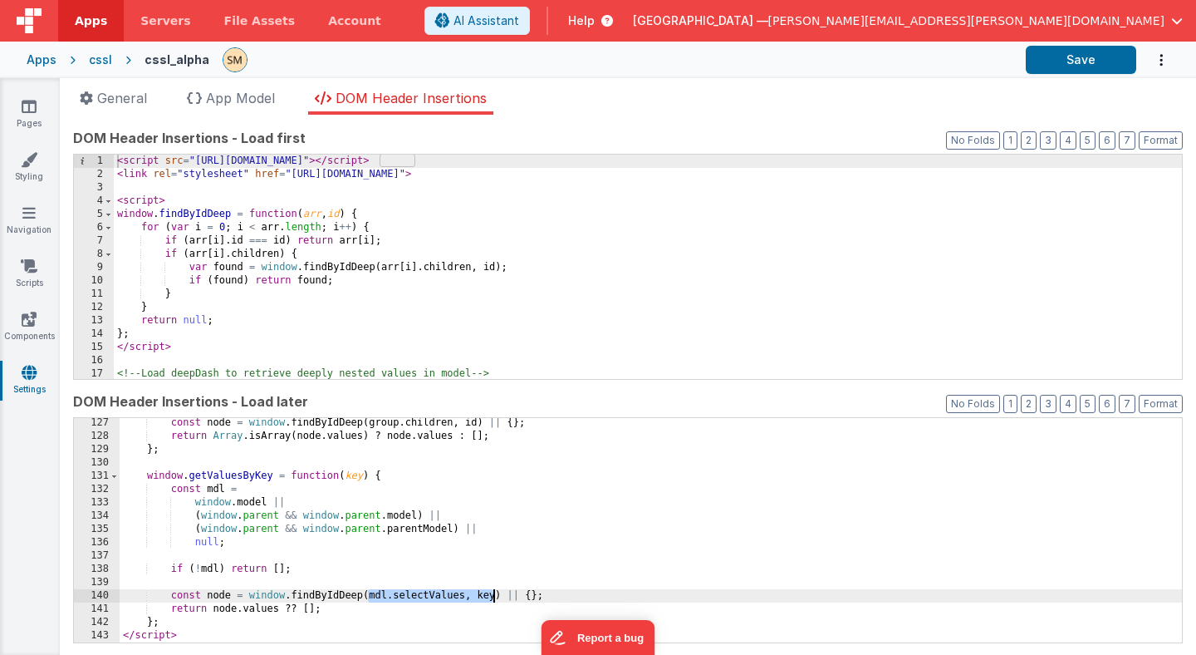
drag, startPoint x: 366, startPoint y: 596, endPoint x: 492, endPoint y: 598, distance: 125.5
click at [492, 598] on div "const node = window . findByIdDeep ( group . children , id ) || { } ; return Ar…" at bounding box center [651, 541] width 1063 height 251
click at [474, 597] on div "const node = window . findByIdDeep ( group . children , id ) || { } ; return Ar…" at bounding box center [651, 541] width 1063 height 251
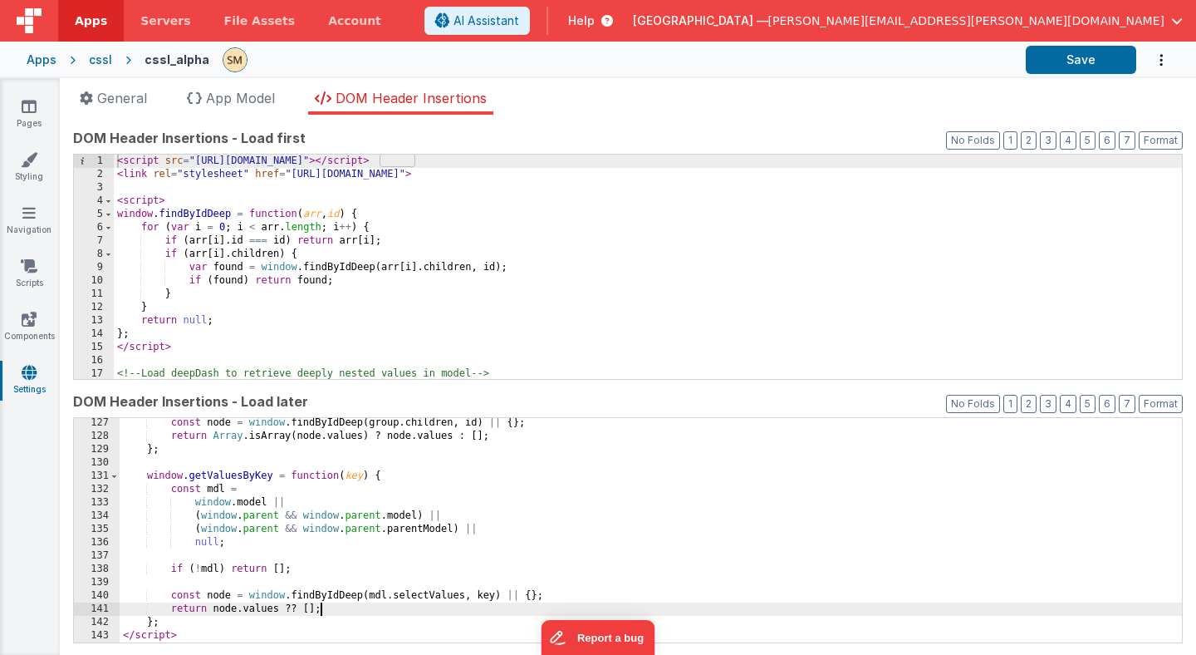
click at [325, 613] on div "const node = window . findByIdDeep ( group . children , id ) || { } ; return Ar…" at bounding box center [651, 541] width 1063 height 251
